Goal: Entertainment & Leisure: Consume media (video, audio)

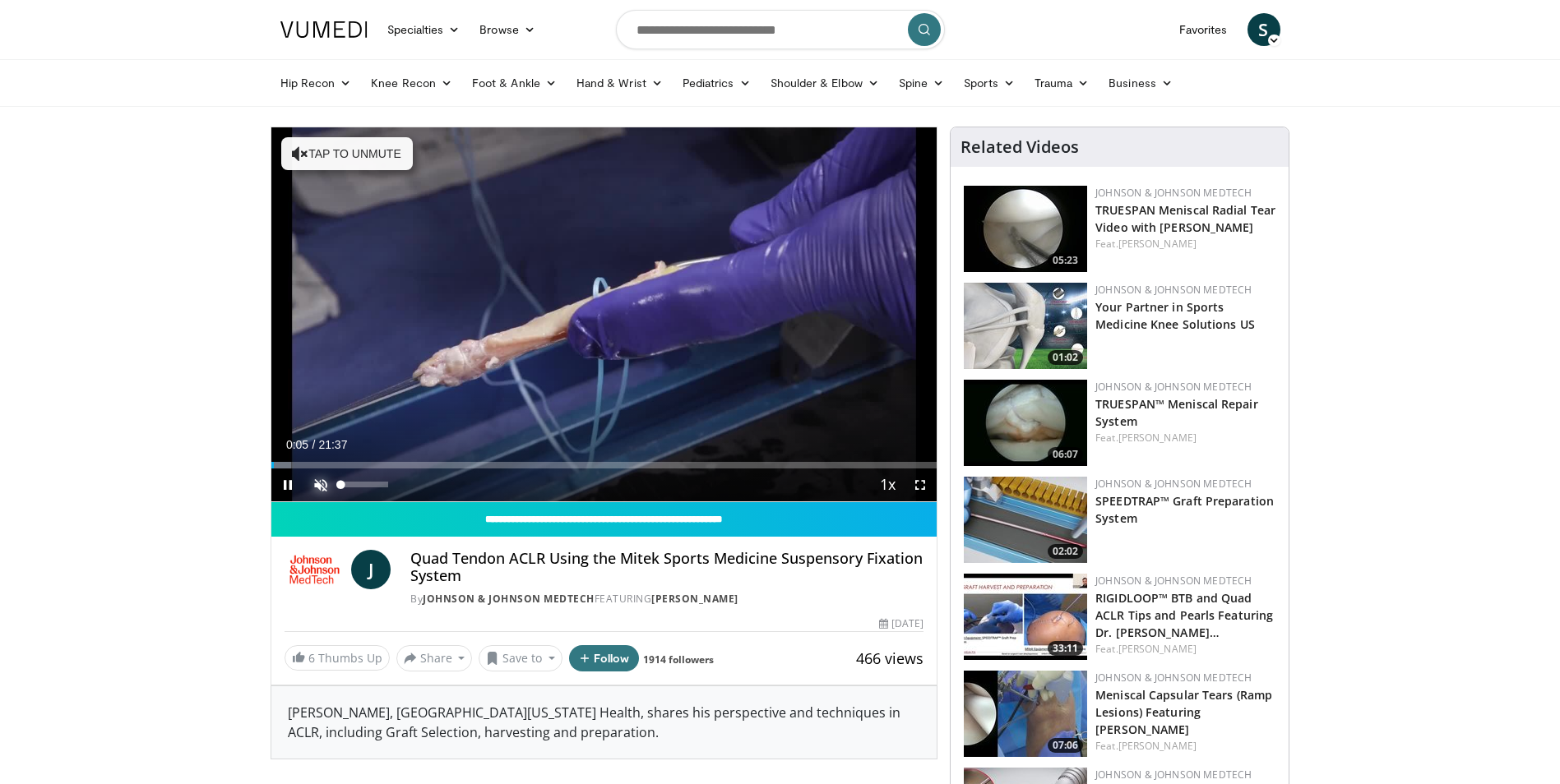
click at [319, 483] on span "Video Player" at bounding box center [321, 485] width 33 height 33
drag, startPoint x: 384, startPoint y: 485, endPoint x: 353, endPoint y: 486, distance: 31.0
click at [353, 486] on div "Volume Level" at bounding box center [347, 484] width 11 height 6
click at [348, 486] on div "Volume Level" at bounding box center [345, 484] width 7 height 6
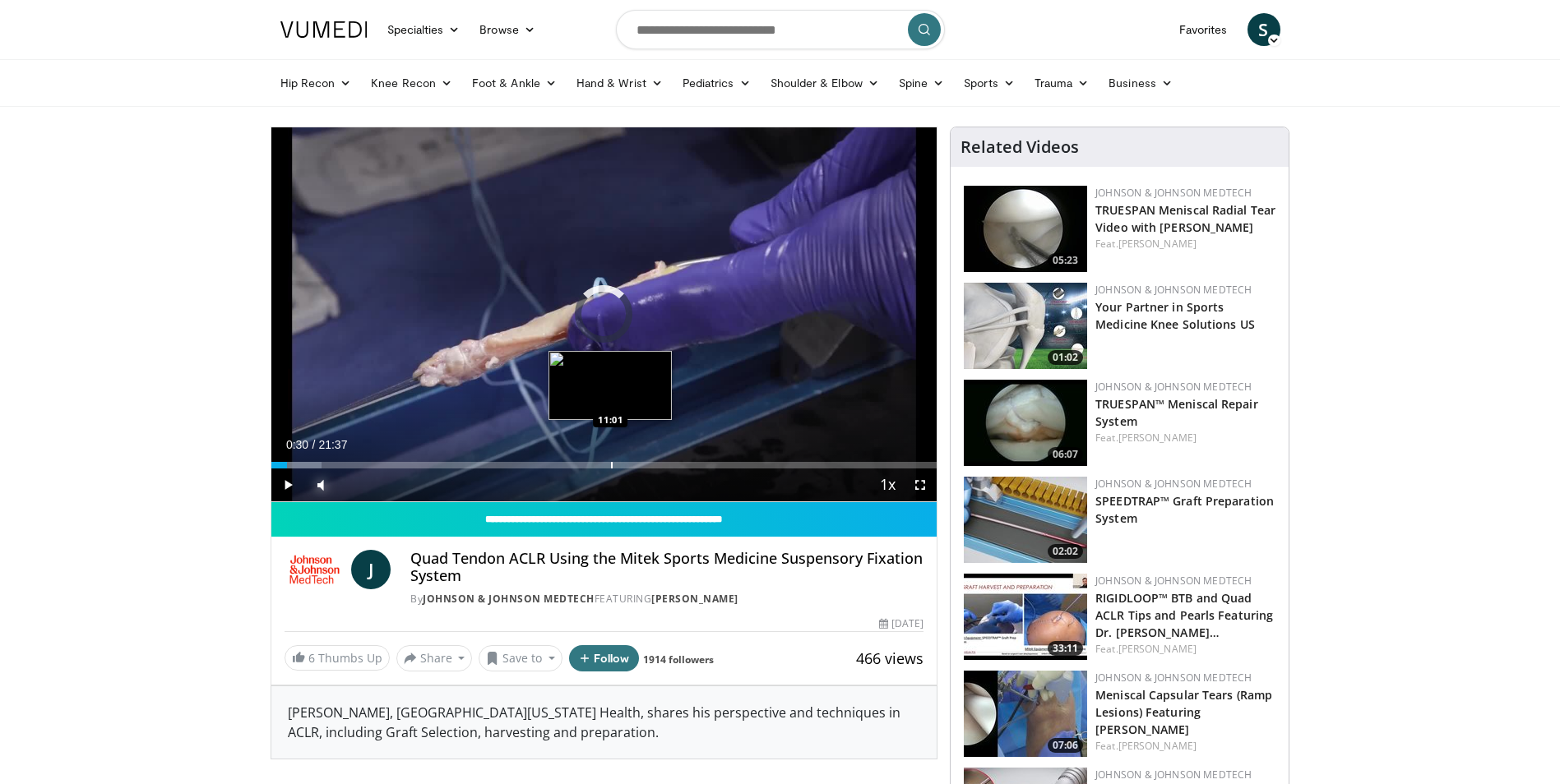
click at [609, 463] on div "Loaded : 7.64% 00:31 11:01" at bounding box center [604, 466] width 666 height 7
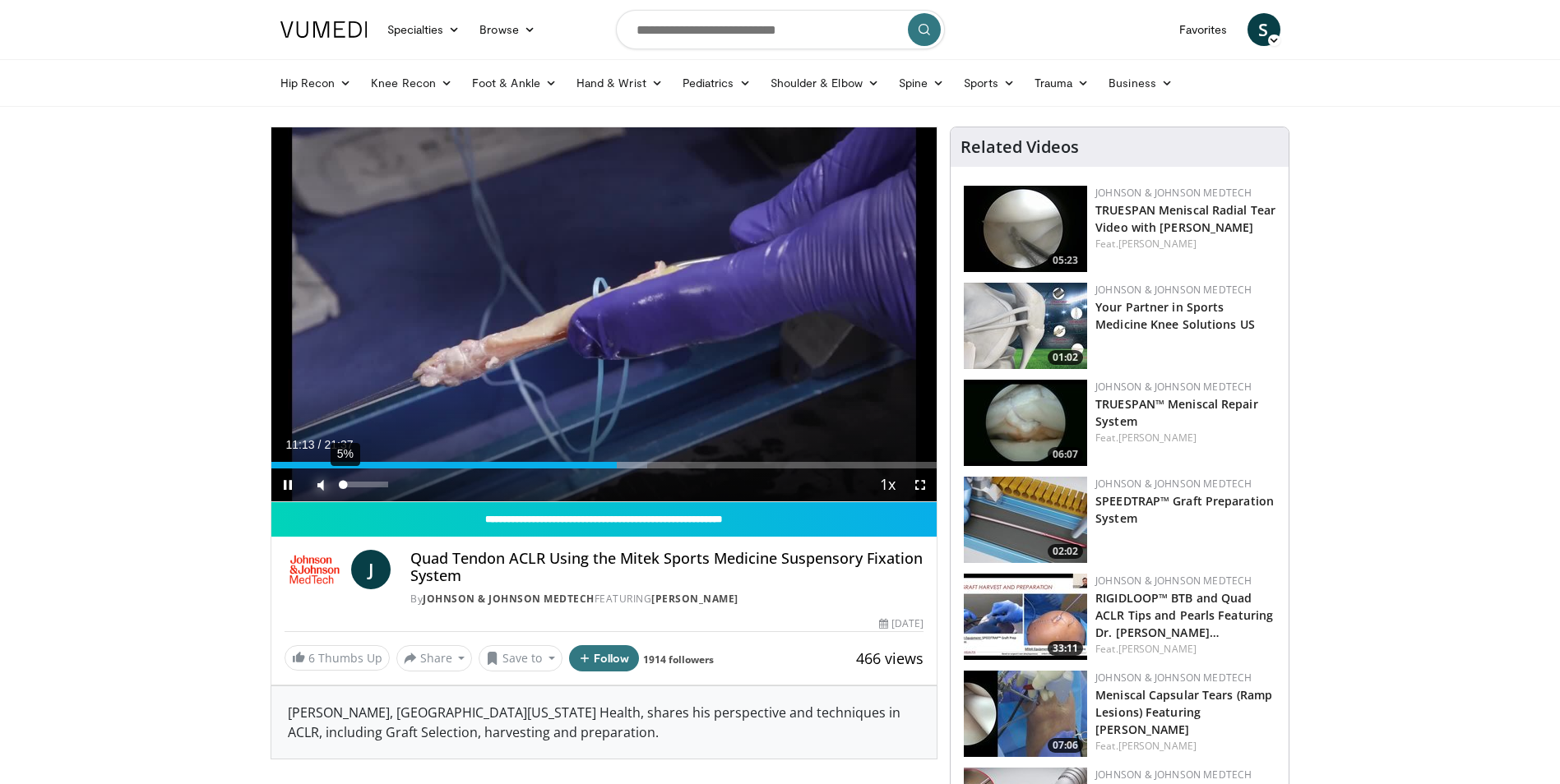
click at [344, 485] on div "Volume Level" at bounding box center [342, 484] width 3 height 6
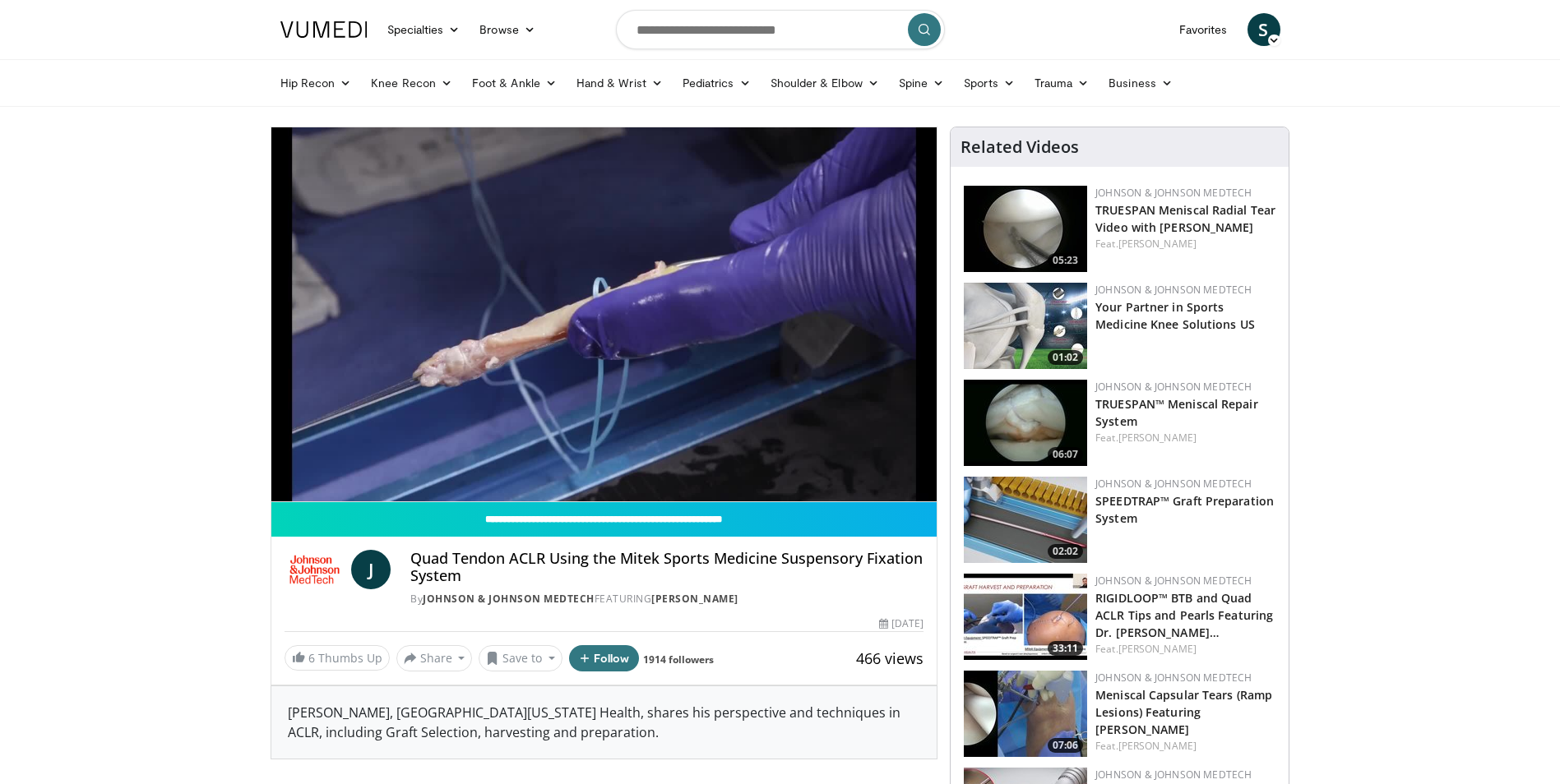
click at [789, 458] on div "10 seconds Tap to unmute" at bounding box center [604, 314] width 666 height 374
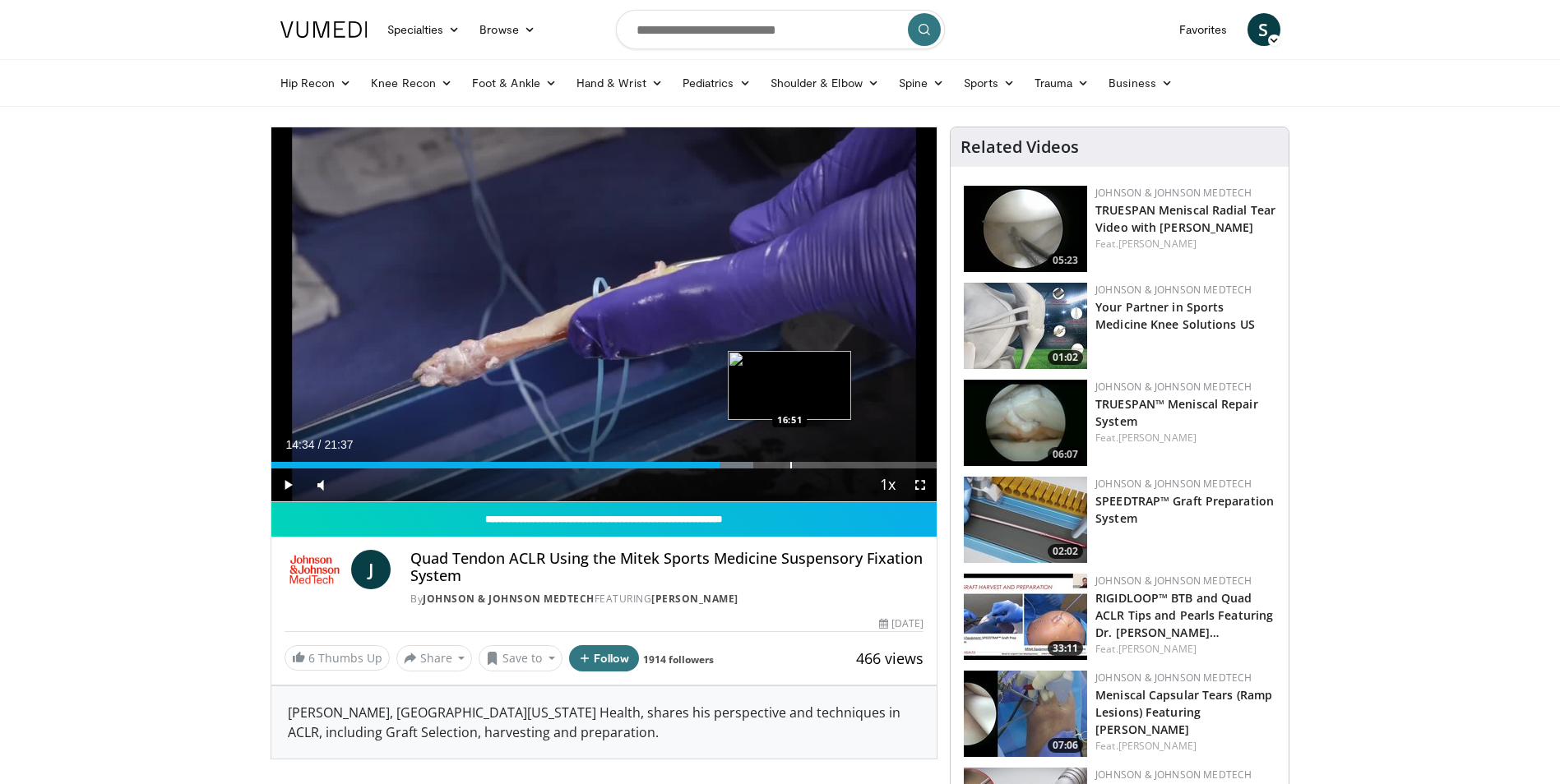
click at [791, 465] on div "Progress Bar" at bounding box center [791, 466] width 2 height 7
click at [778, 466] on div "Progress Bar" at bounding box center [779, 466] width 2 height 7
click at [285, 483] on span "Video Player" at bounding box center [288, 485] width 33 height 33
